Goal: Task Accomplishment & Management: Complete application form

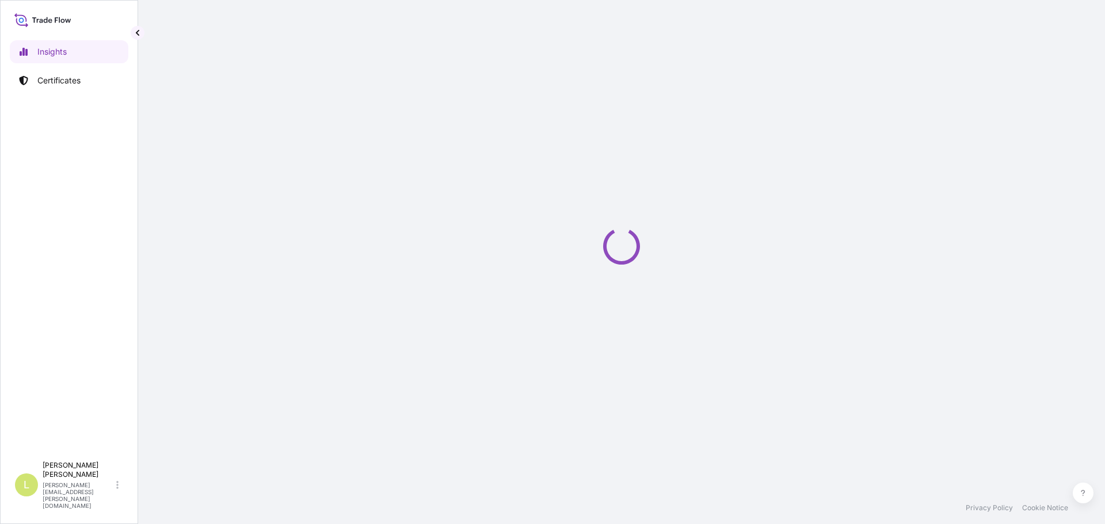
select select "2025"
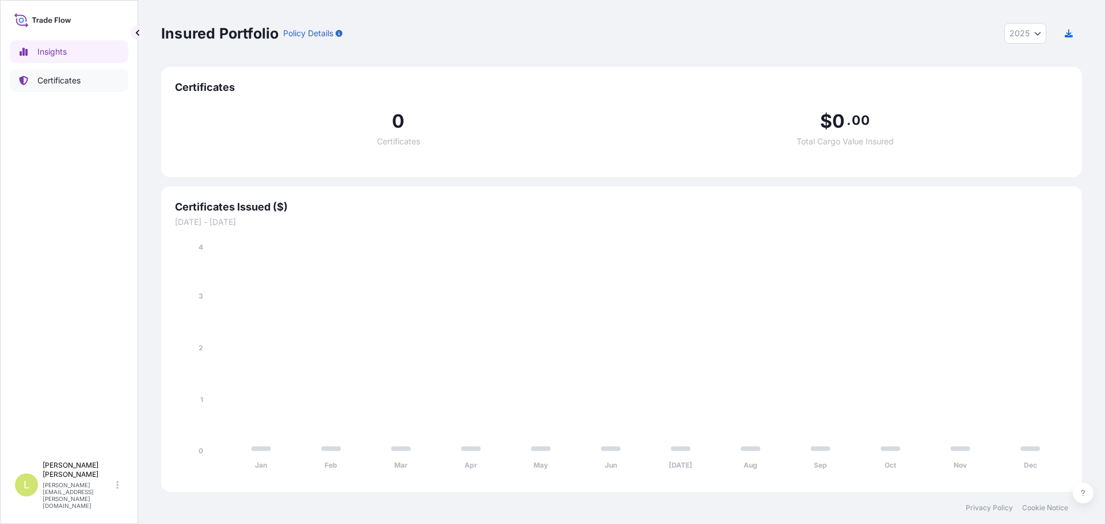
click at [83, 77] on link "Certificates" at bounding box center [69, 80] width 119 height 23
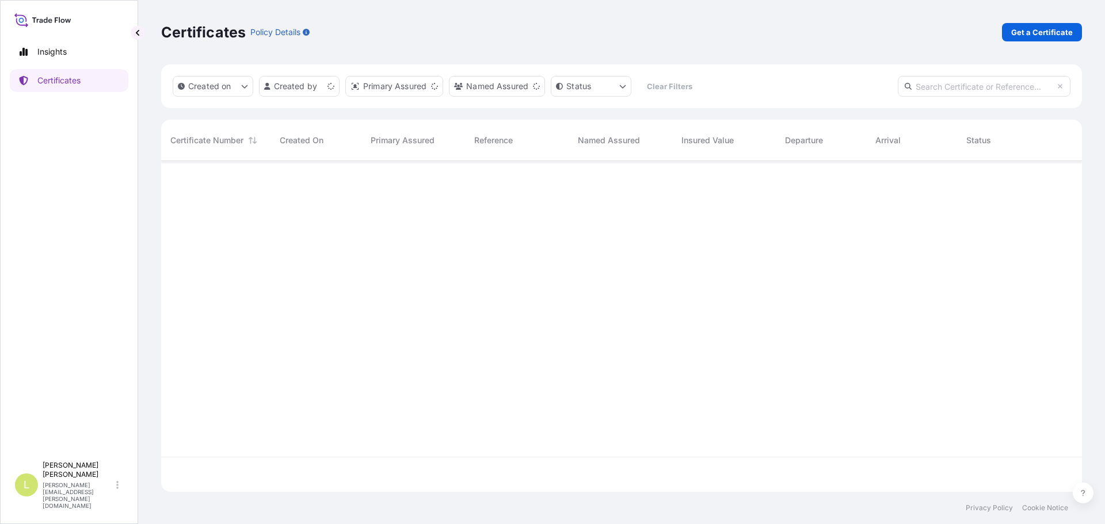
scroll to position [328, 912]
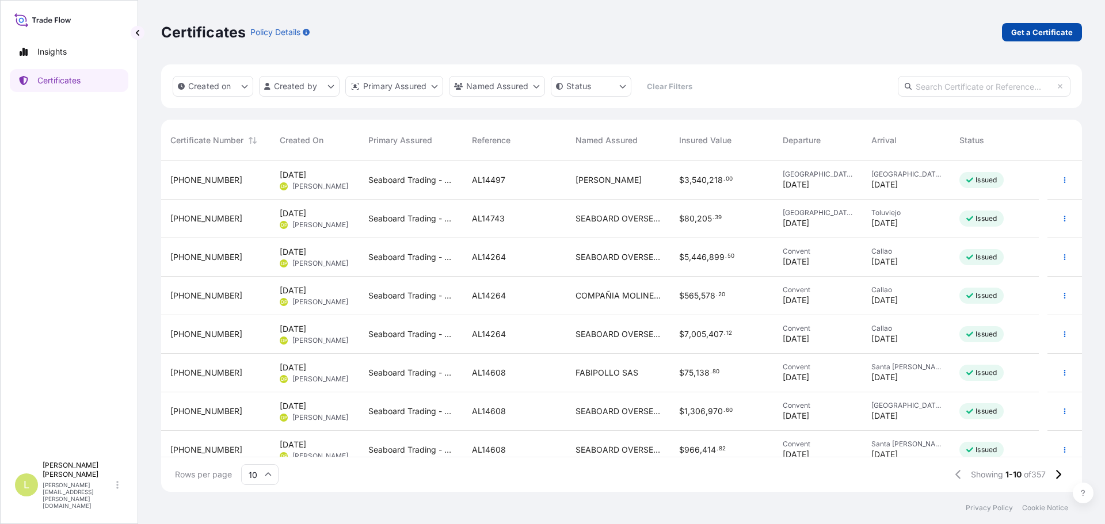
click at [1044, 31] on p "Get a Certificate" at bounding box center [1042, 32] width 62 height 12
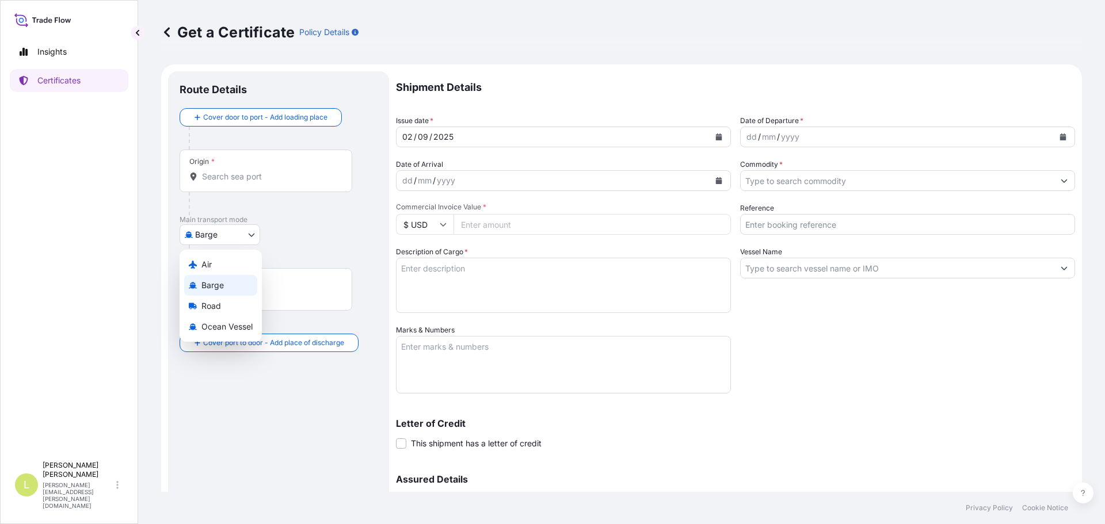
click at [226, 243] on body "Insights Certificates L [PERSON_NAME] [PERSON_NAME][EMAIL_ADDRESS][PERSON_NAME]…" at bounding box center [552, 262] width 1105 height 524
click at [208, 320] on div "Ocean Vessel" at bounding box center [220, 326] width 73 height 21
select select "Ocean Vessel"
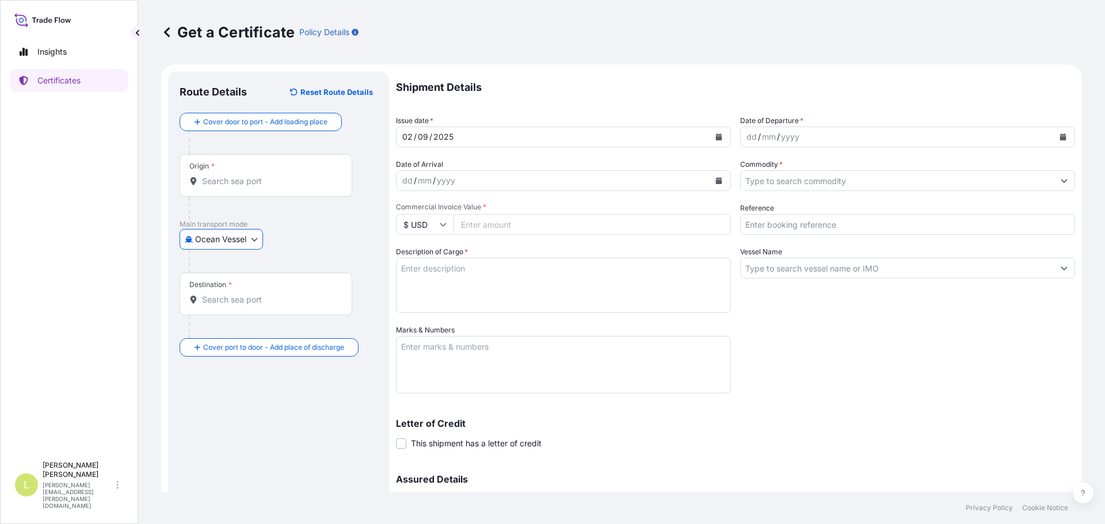
click at [244, 189] on div "Origin *" at bounding box center [265, 175] width 173 height 43
click at [244, 187] on input "Origin *" at bounding box center [270, 181] width 136 height 12
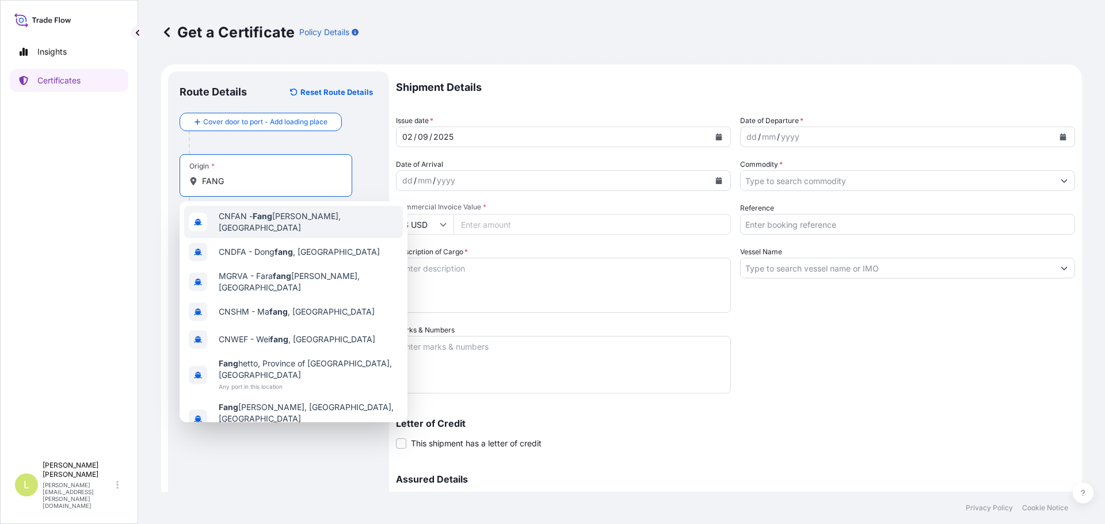
click at [287, 213] on div "CNFAN - [PERSON_NAME] Pt, [GEOGRAPHIC_DATA]" at bounding box center [293, 222] width 219 height 32
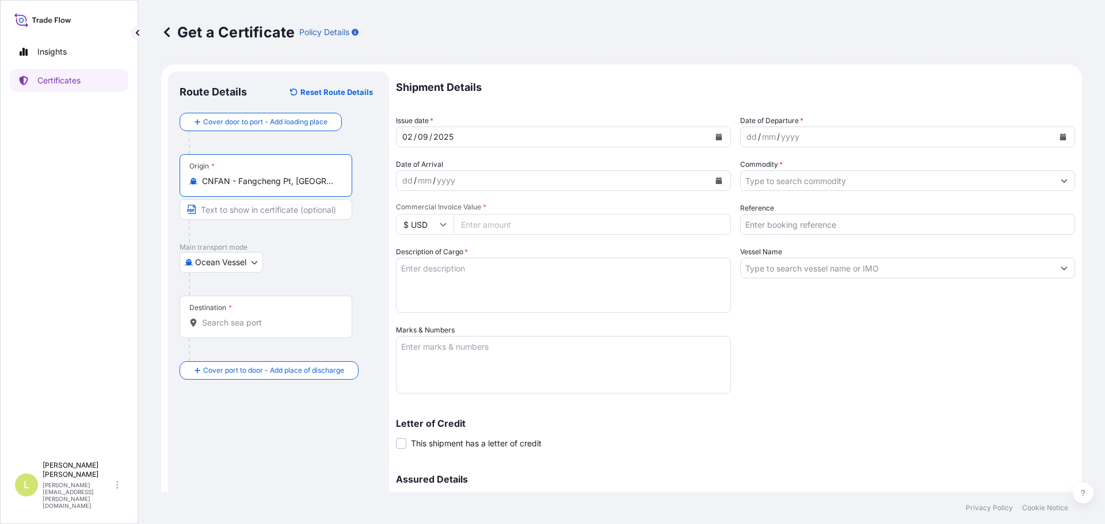
type input "CNFAN - Fangcheng Pt, [GEOGRAPHIC_DATA]"
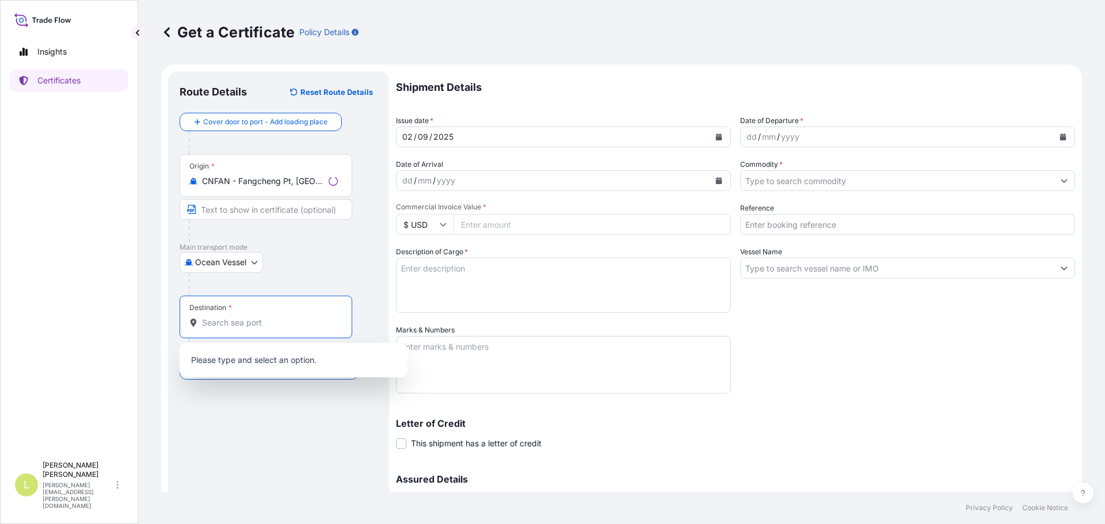
click at [241, 321] on input "Destination *" at bounding box center [270, 323] width 136 height 12
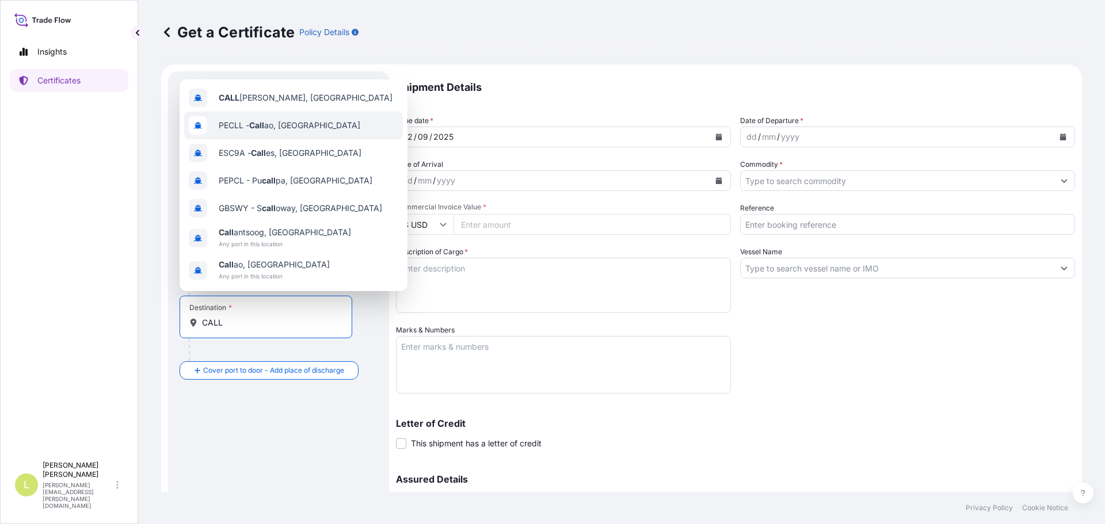
click at [307, 124] on div "PECLL - Call ao, [GEOGRAPHIC_DATA]" at bounding box center [293, 126] width 219 height 28
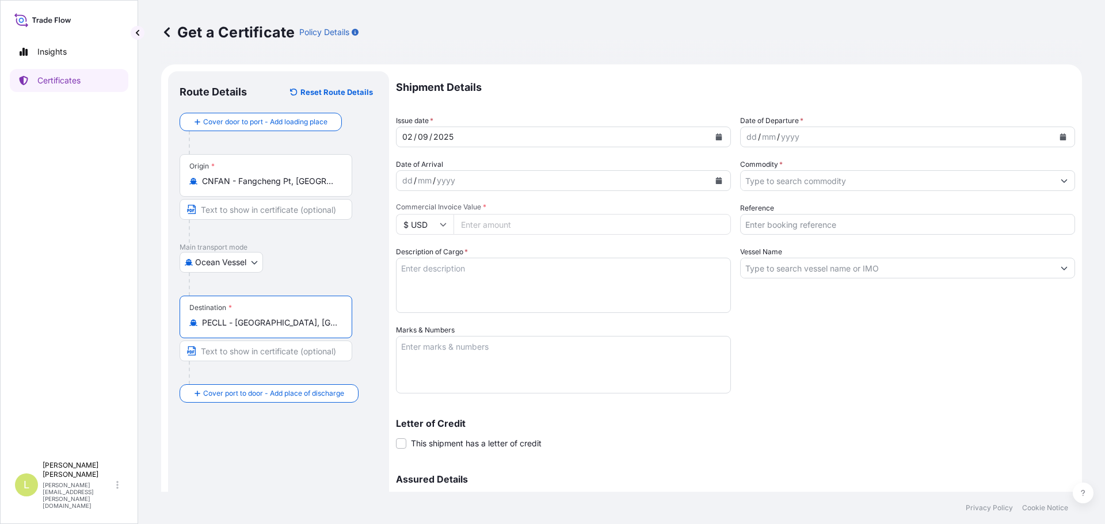
type input "PECLL - [GEOGRAPHIC_DATA], [GEOGRAPHIC_DATA]"
click at [1057, 135] on button "Calendar" at bounding box center [1062, 137] width 18 height 18
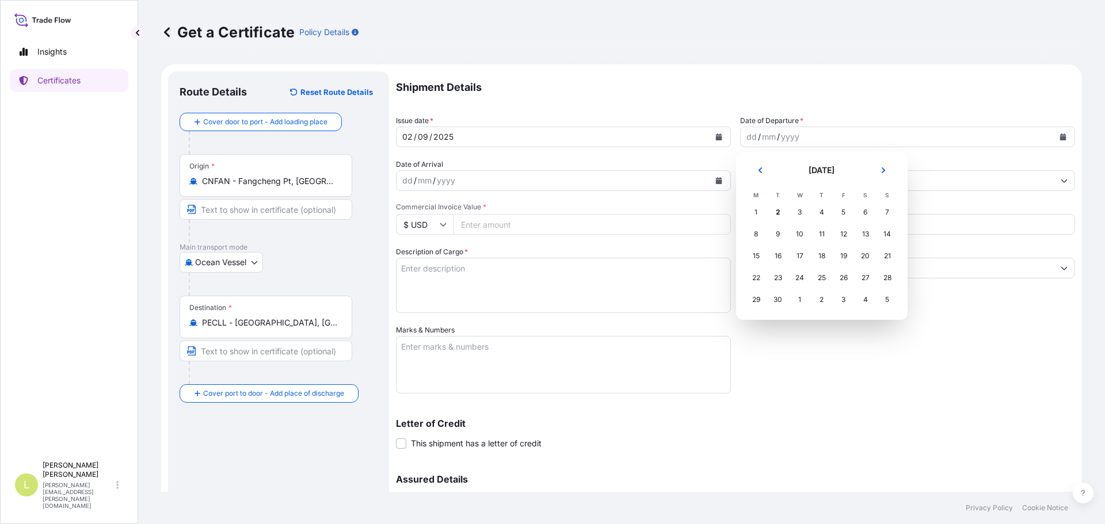
click at [760, 173] on icon "Previous" at bounding box center [759, 170] width 7 height 7
click at [825, 255] on div "14" at bounding box center [821, 256] width 21 height 21
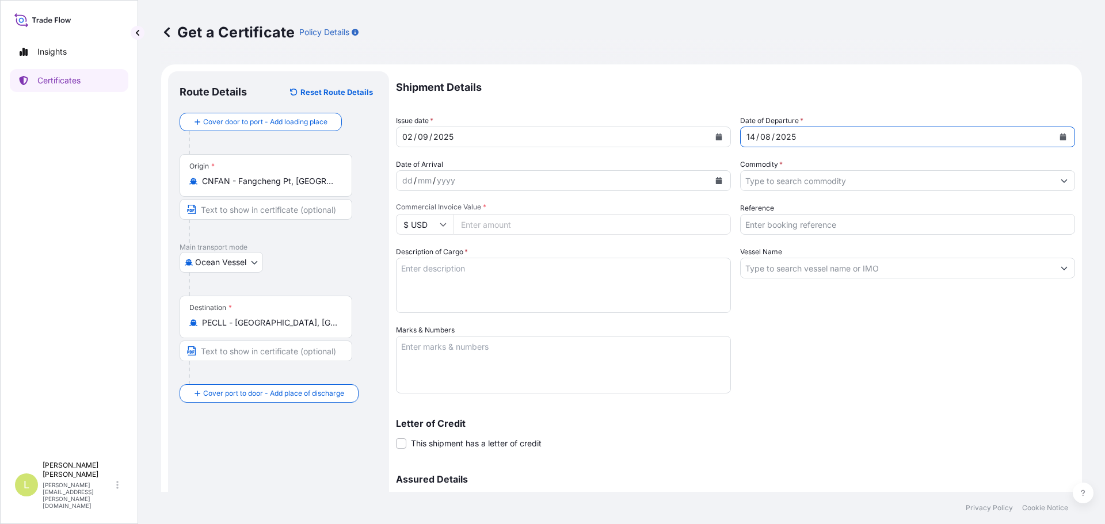
click at [1015, 189] on input "Commodity *" at bounding box center [896, 180] width 313 height 21
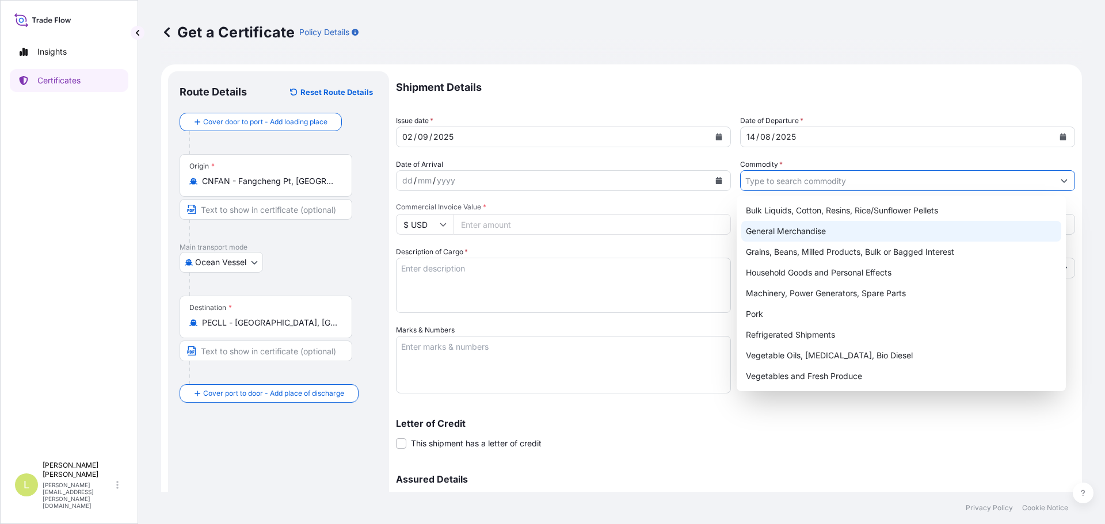
click at [783, 231] on div "General Merchandise" at bounding box center [901, 231] width 320 height 21
type input "General Merchandise"
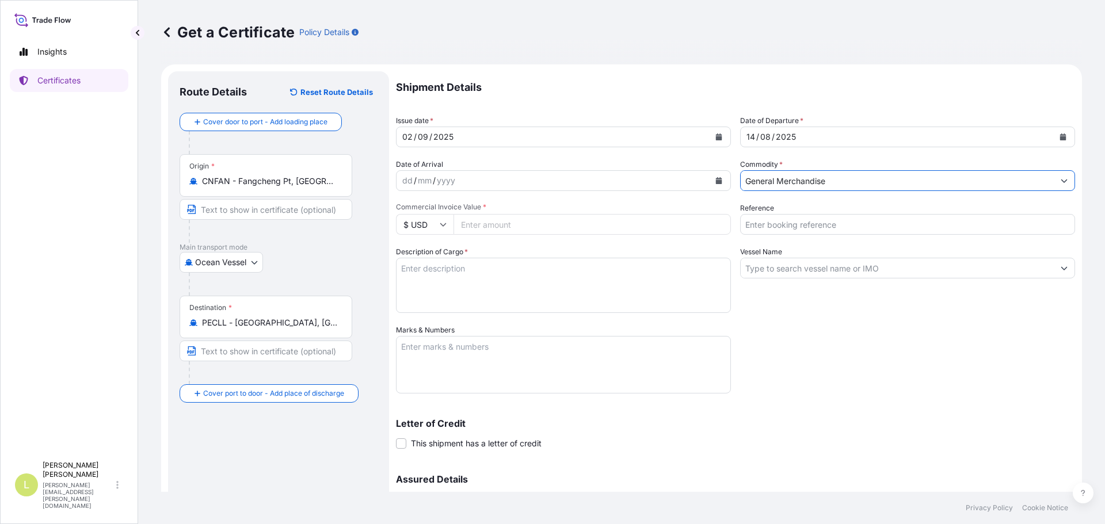
click at [780, 231] on input "Reference" at bounding box center [907, 224] width 335 height 21
type input "FA14845"
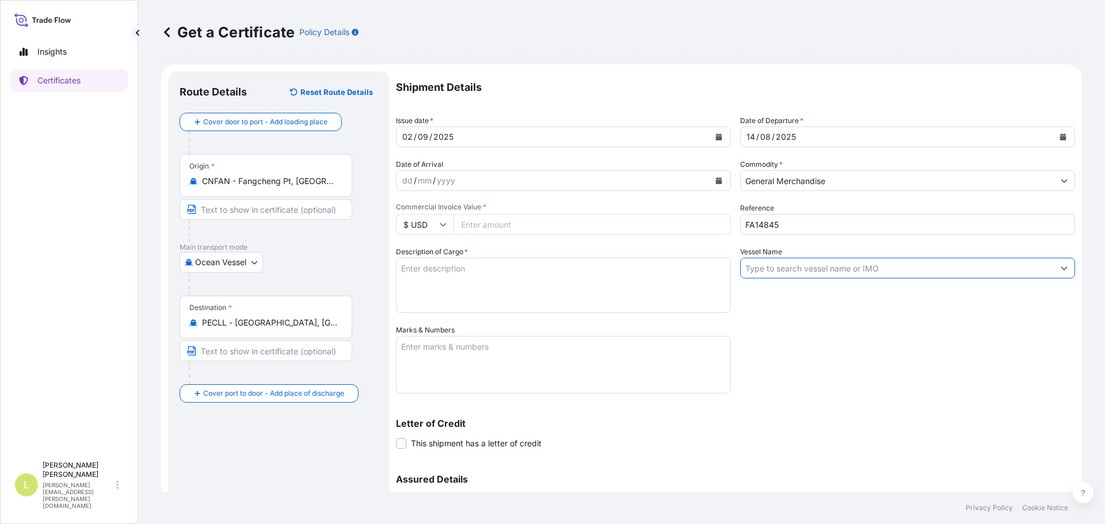
click at [763, 264] on input "Vessel Name" at bounding box center [896, 268] width 313 height 21
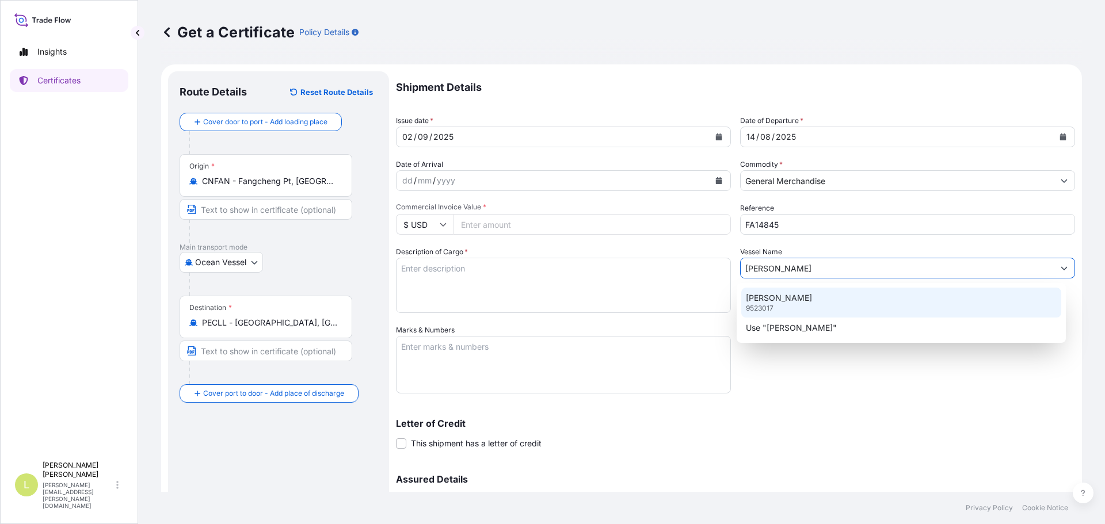
click at [792, 297] on p "[PERSON_NAME]" at bounding box center [779, 298] width 66 height 12
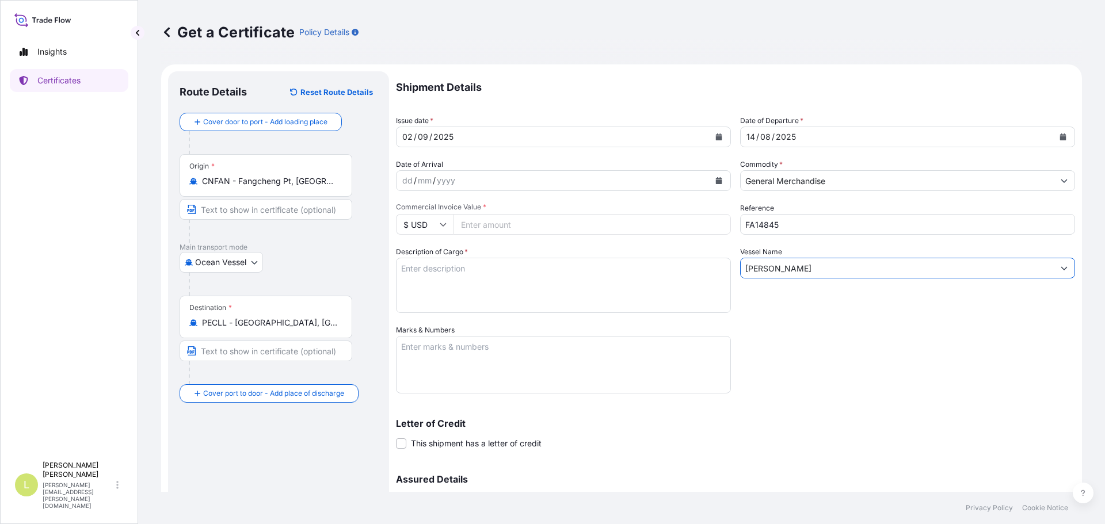
type input "[PERSON_NAME]"
click at [493, 283] on textarea "Description of Cargo *" at bounding box center [563, 285] width 335 height 55
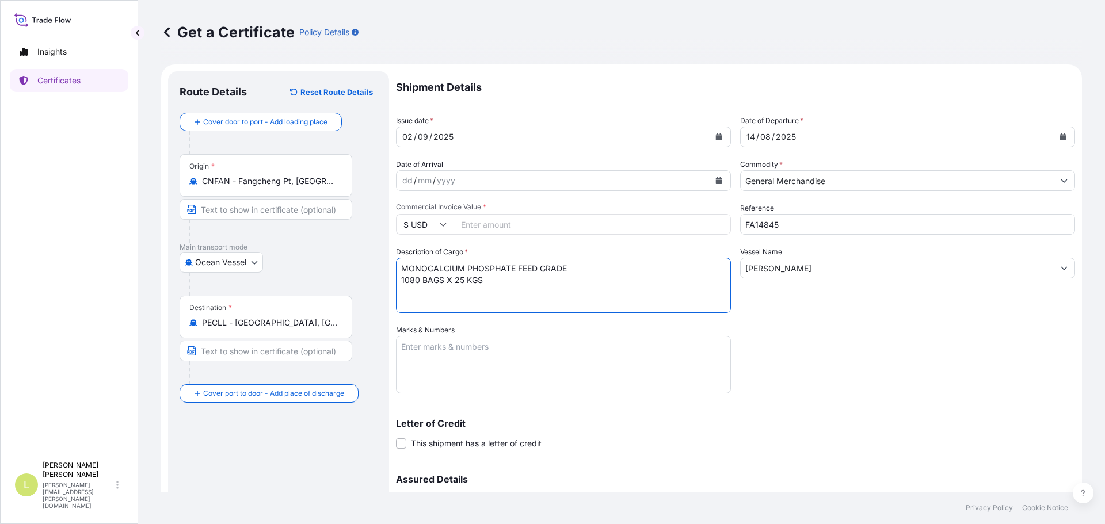
type textarea "MONOCALCIUM PHOSPHATE FEED GRADE 1080 BAGS X 25 KGS"
click at [507, 338] on textarea "Marks & Numbers" at bounding box center [563, 365] width 335 height 58
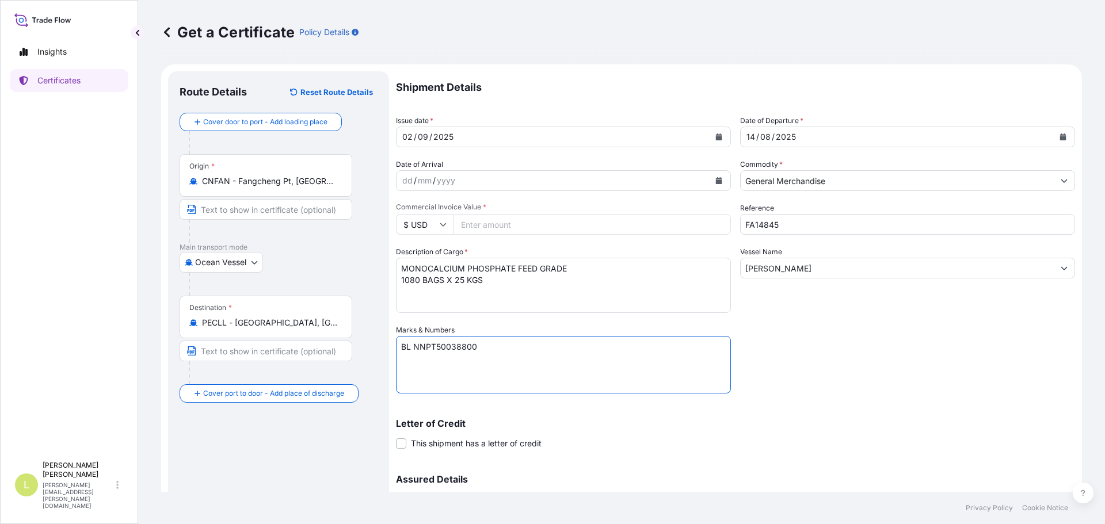
paste textarea "Seaboard Overseas [GEOGRAPHIC_DATA] S.A. Av. [PERSON_NAME][STREET_ADDRESS][PERS…"
type textarea "BL NNPT50038800 Seaboard Overseas Peru S.A. Av. [PERSON_NAME][STREET_ADDRESS][P…"
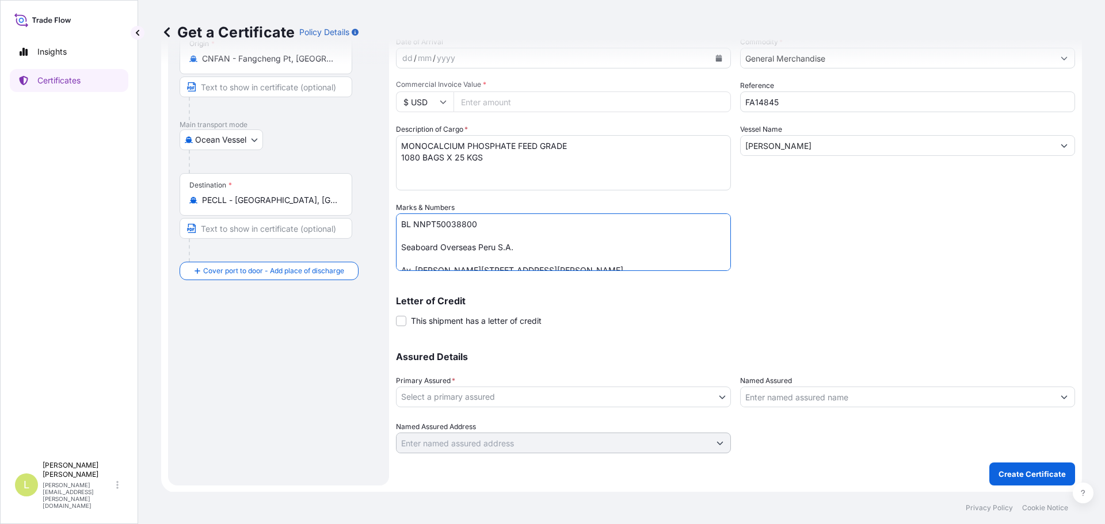
scroll to position [123, 0]
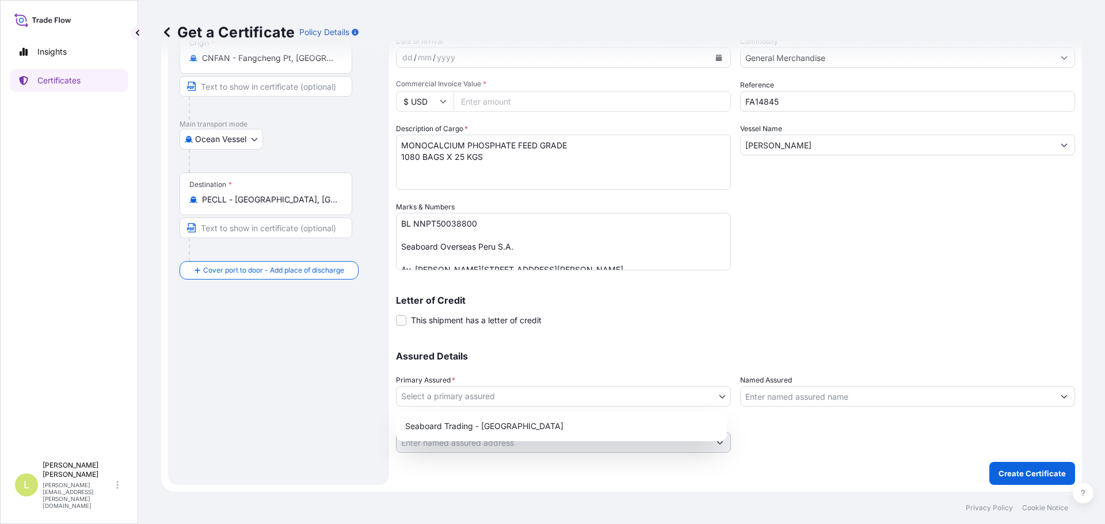
click at [513, 403] on body "Insights Certificates L [PERSON_NAME] [PERSON_NAME][EMAIL_ADDRESS][PERSON_NAME]…" at bounding box center [552, 262] width 1105 height 524
click at [483, 422] on div "Seaboard Trading - [GEOGRAPHIC_DATA]" at bounding box center [561, 426] width 322 height 21
select select "31639"
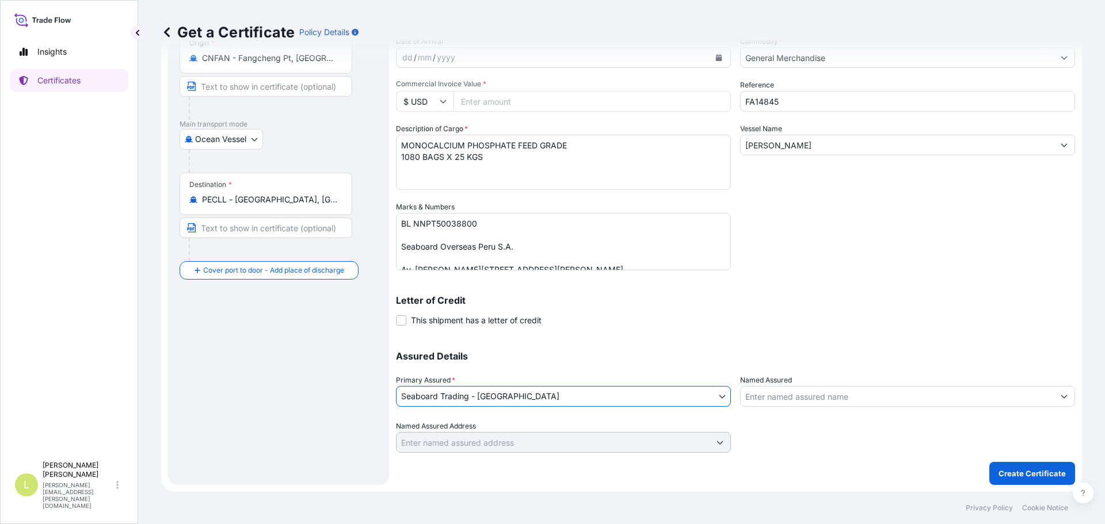
click at [787, 395] on input "Named Assured" at bounding box center [896, 396] width 313 height 21
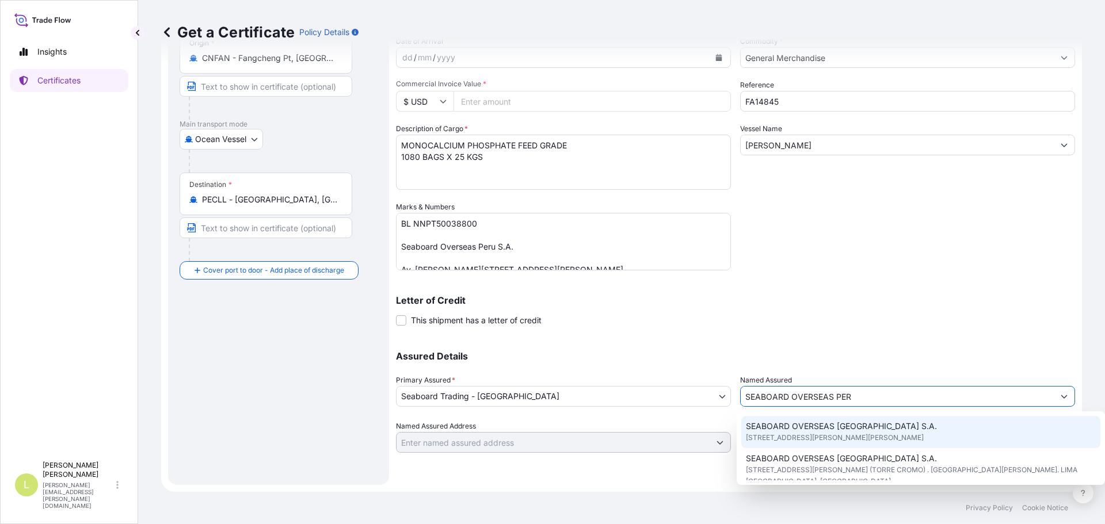
click at [880, 433] on span "[STREET_ADDRESS][PERSON_NAME][PERSON_NAME]" at bounding box center [835, 438] width 178 height 12
type input "SEABOARD OVERSEAS [GEOGRAPHIC_DATA] S.A."
type input "[STREET_ADDRESS][PERSON_NAME][PERSON_NAME]"
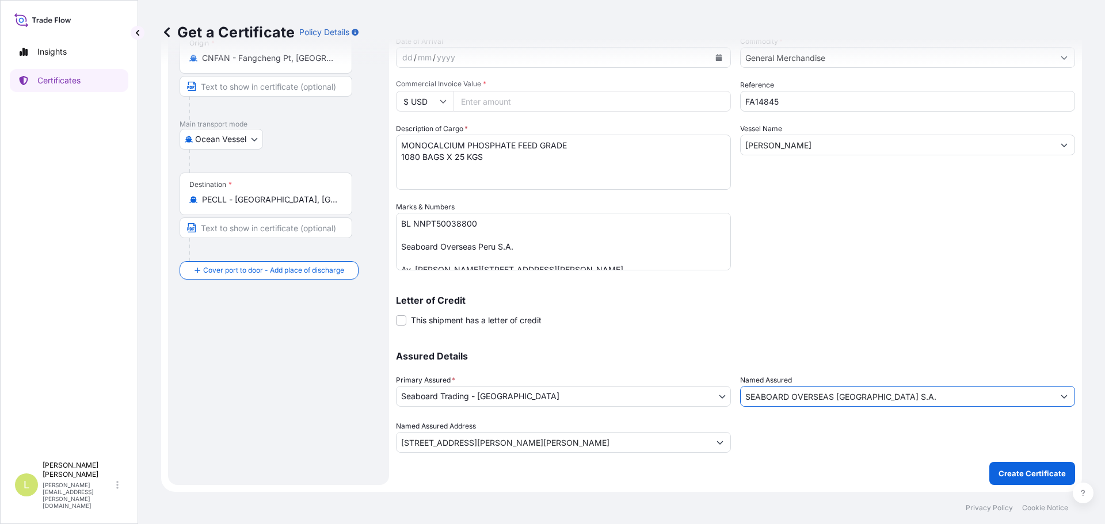
type input "SEABOARD OVERSEAS [GEOGRAPHIC_DATA] S.A."
click at [518, 98] on input "Commercial Invoice Value *" at bounding box center [591, 101] width 277 height 21
type input "24472"
type input "24472.8"
click at [1045, 472] on p "Create Certificate" at bounding box center [1031, 474] width 67 height 12
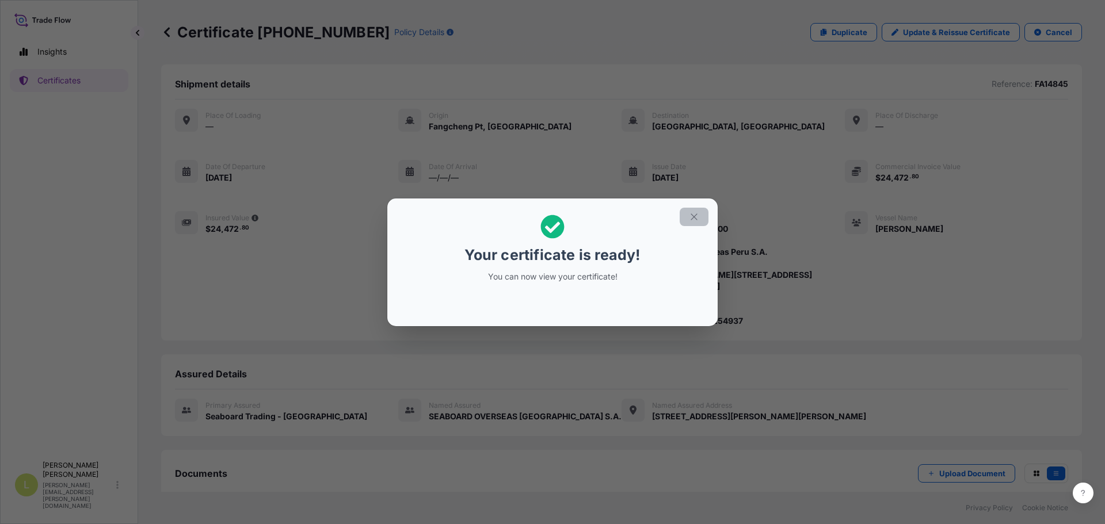
click at [690, 220] on icon "button" at bounding box center [694, 217] width 10 height 10
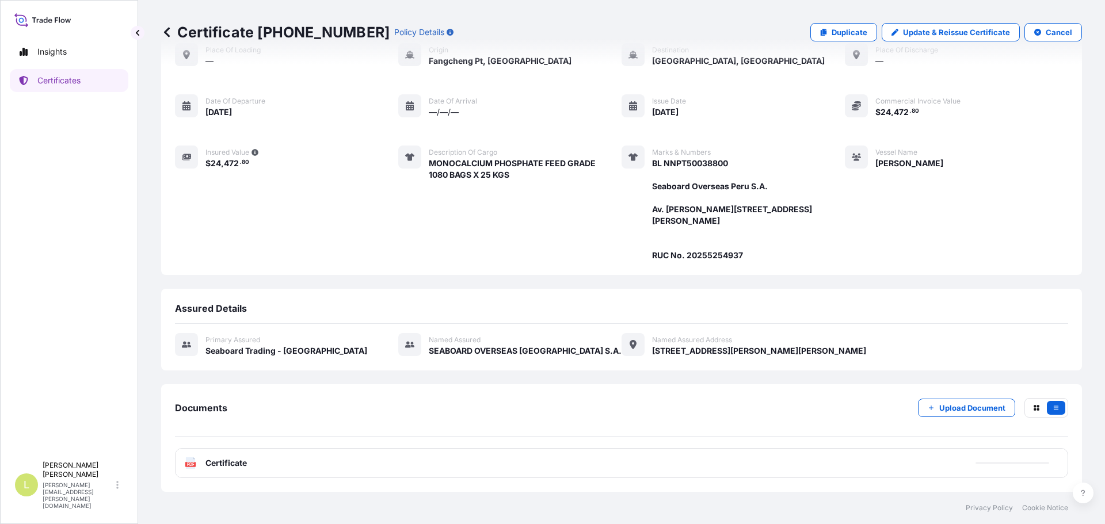
scroll to position [89, 0]
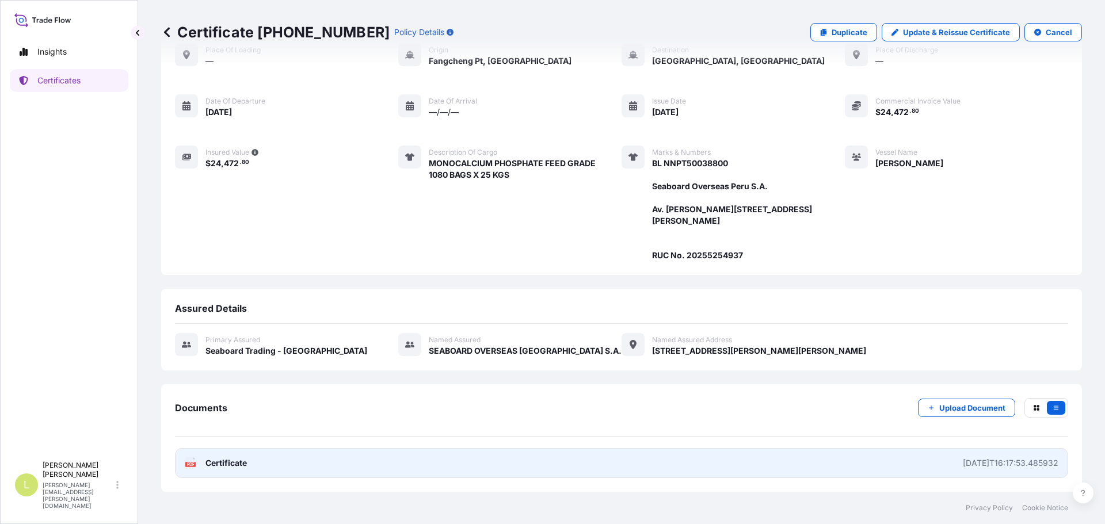
click at [563, 465] on link "PDF Certificate [DATE]T16:17:53.485932" at bounding box center [621, 463] width 893 height 30
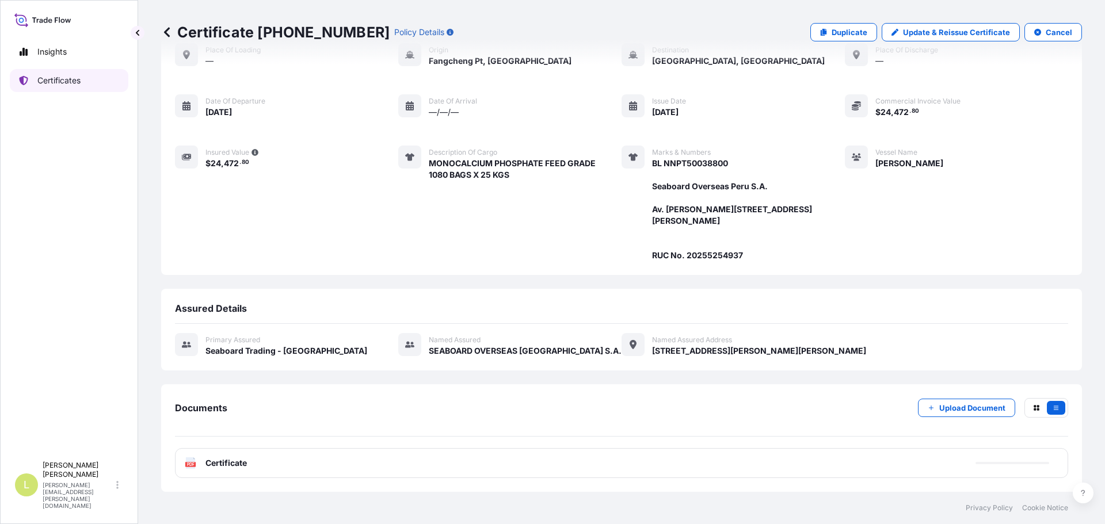
click at [37, 84] on p "Certificates" at bounding box center [58, 81] width 43 height 12
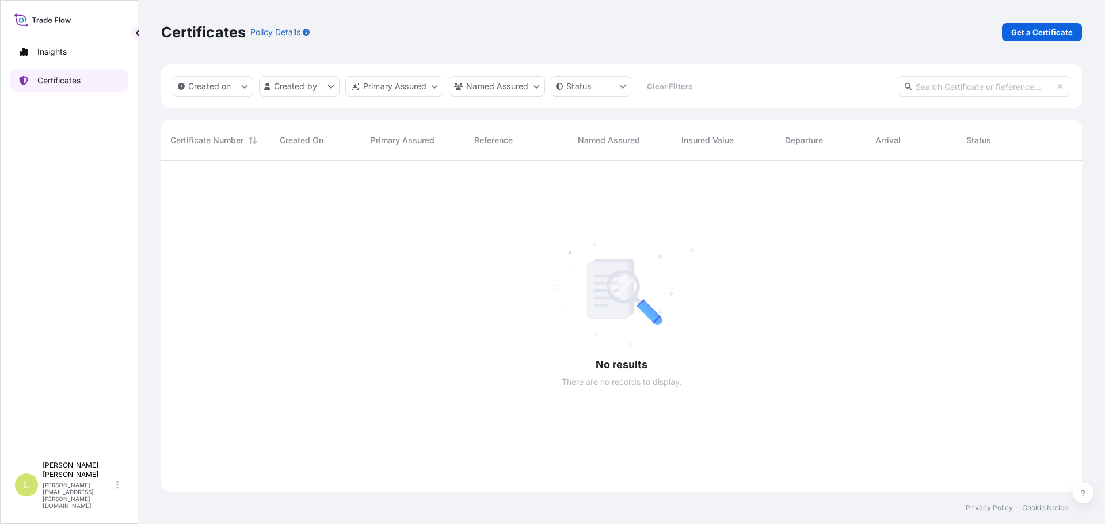
scroll to position [328, 912]
